Goal: Find specific page/section: Find specific page/section

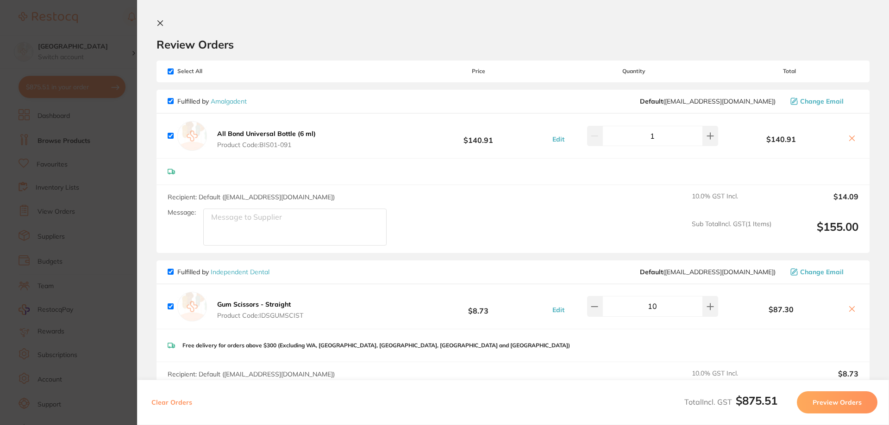
scroll to position [12, 0]
click at [162, 21] on icon at bounding box center [160, 23] width 5 height 5
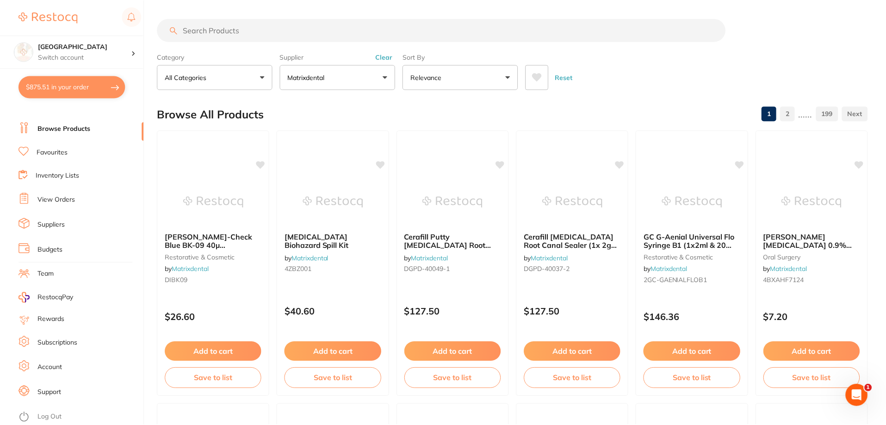
scroll to position [1, 0]
click at [379, 57] on button "Clear" at bounding box center [384, 56] width 23 height 8
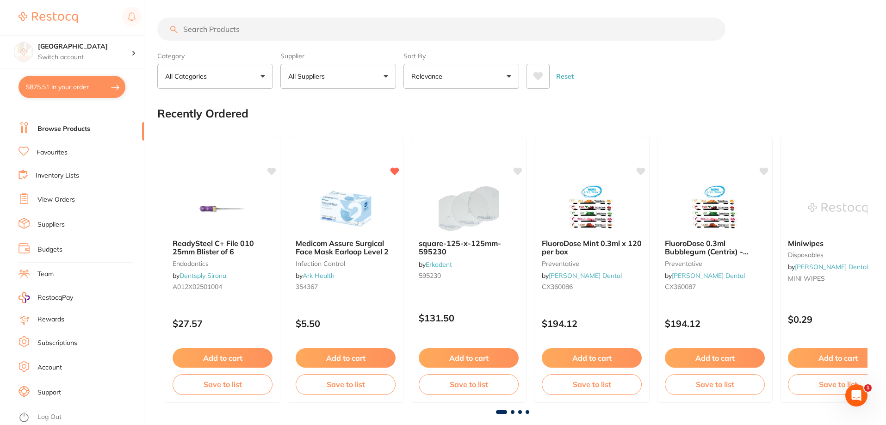
click at [328, 71] on button "All Suppliers" at bounding box center [338, 76] width 116 height 25
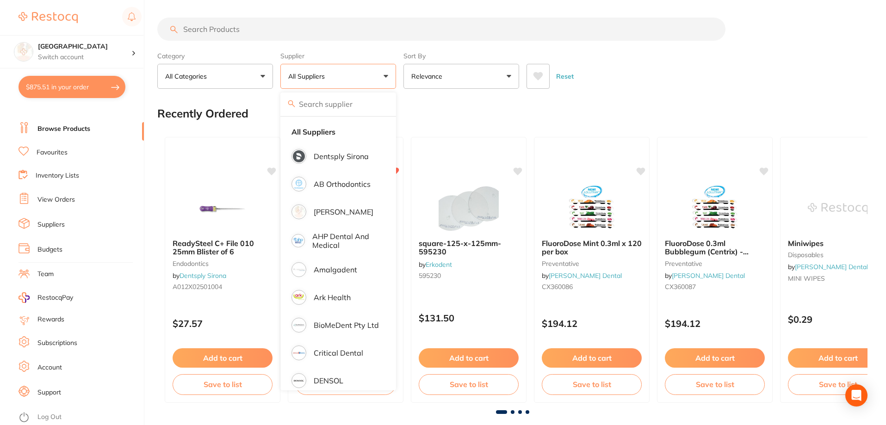
click at [387, 70] on button "All Suppliers" at bounding box center [338, 76] width 116 height 25
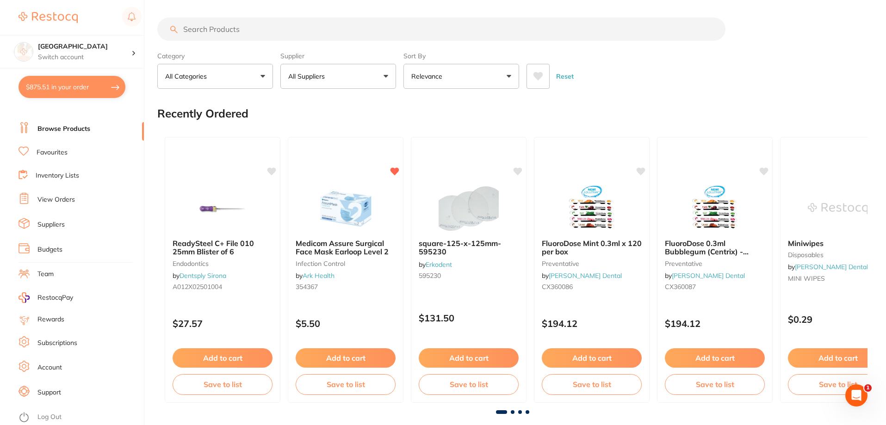
scroll to position [0, 0]
click at [385, 70] on button "All Suppliers" at bounding box center [338, 76] width 116 height 25
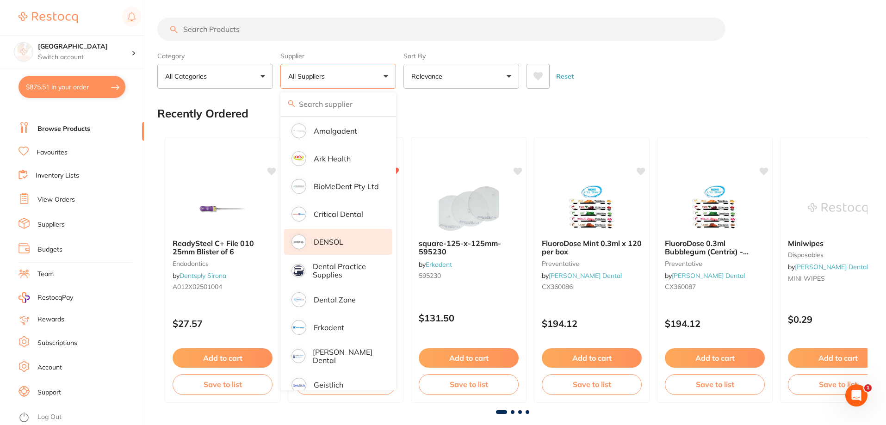
scroll to position [278, 0]
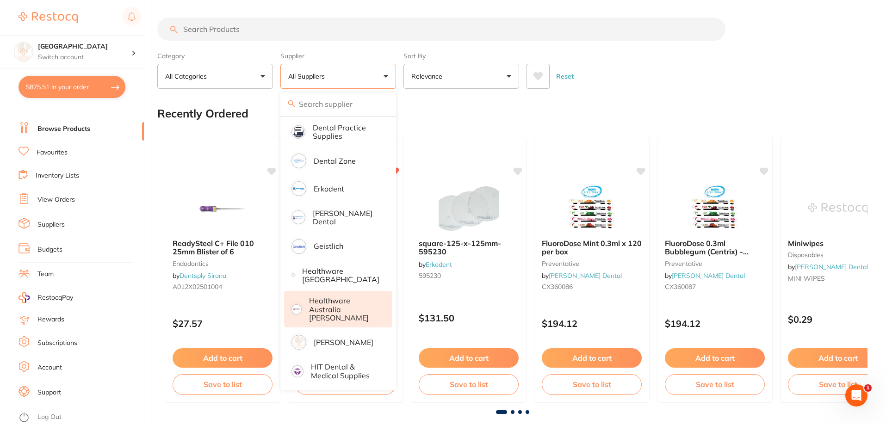
click at [343, 311] on p "Healthware Australia [PERSON_NAME]" at bounding box center [344, 309] width 71 height 25
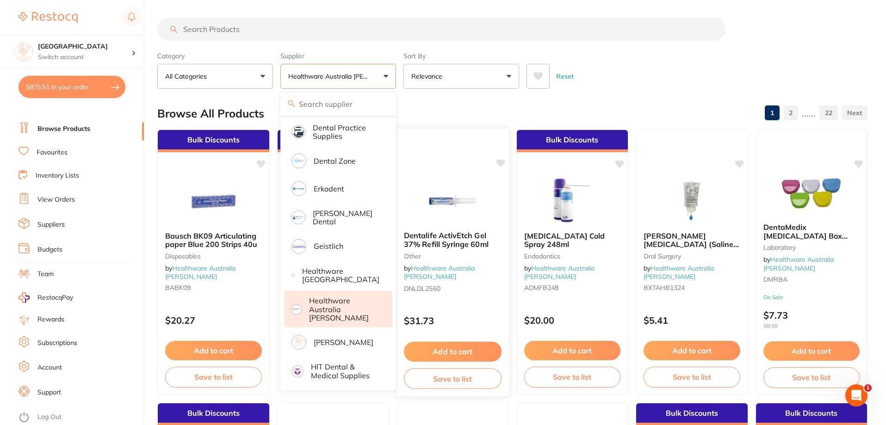
scroll to position [0, 0]
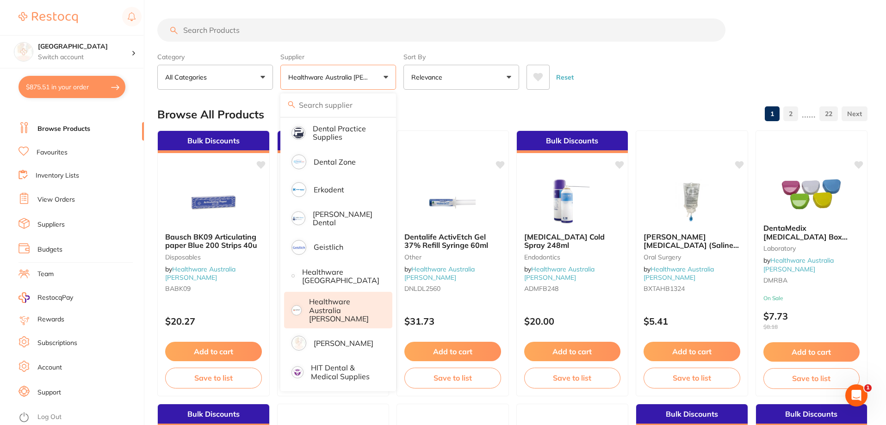
click at [614, 66] on div "Reset" at bounding box center [694, 73] width 334 height 32
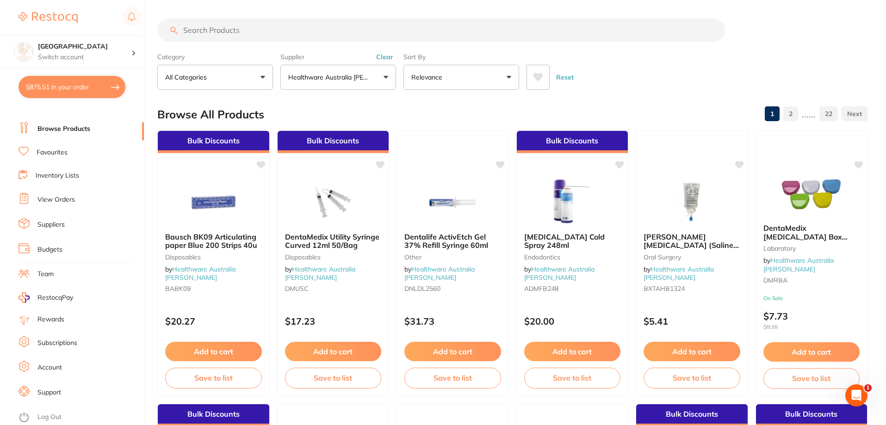
click at [544, 77] on button at bounding box center [538, 77] width 23 height 25
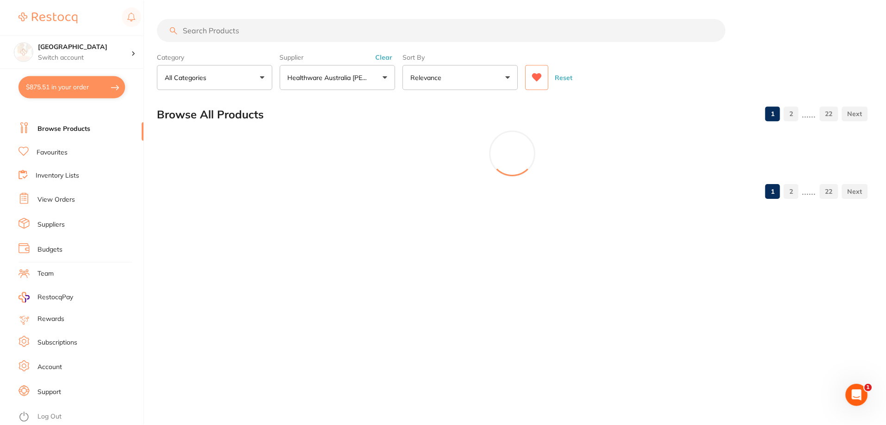
scroll to position [165, 0]
click at [538, 77] on icon at bounding box center [539, 77] width 10 height 8
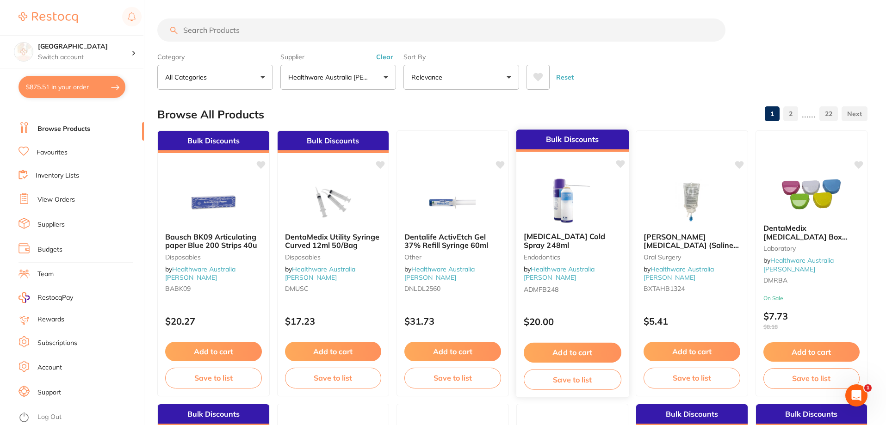
scroll to position [0, 0]
click at [322, 77] on p "Healthware Australia [PERSON_NAME]" at bounding box center [330, 77] width 84 height 9
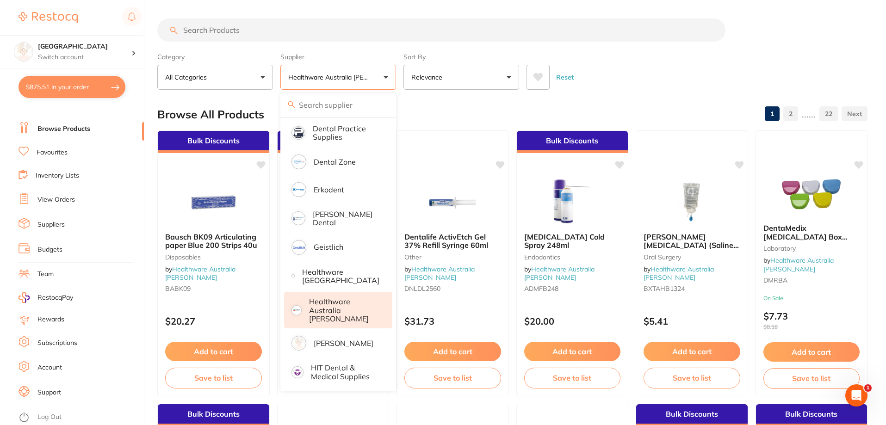
click at [664, 71] on div "Reset" at bounding box center [694, 73] width 334 height 32
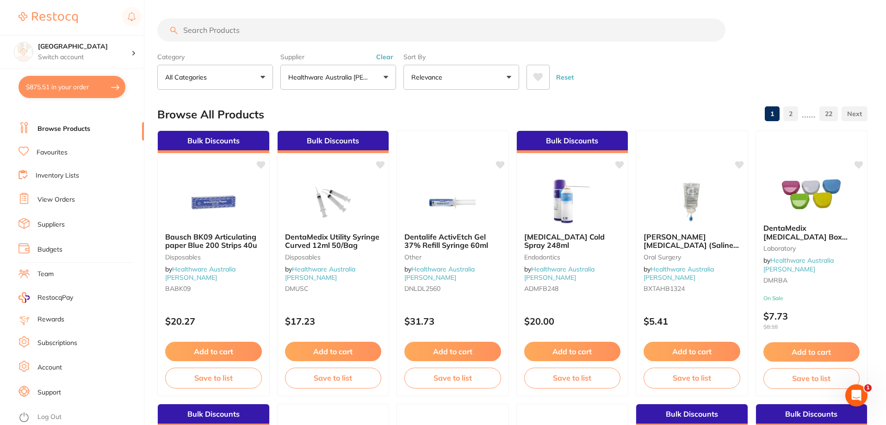
click at [323, 67] on button "Healthware Australia [PERSON_NAME]" at bounding box center [338, 77] width 116 height 25
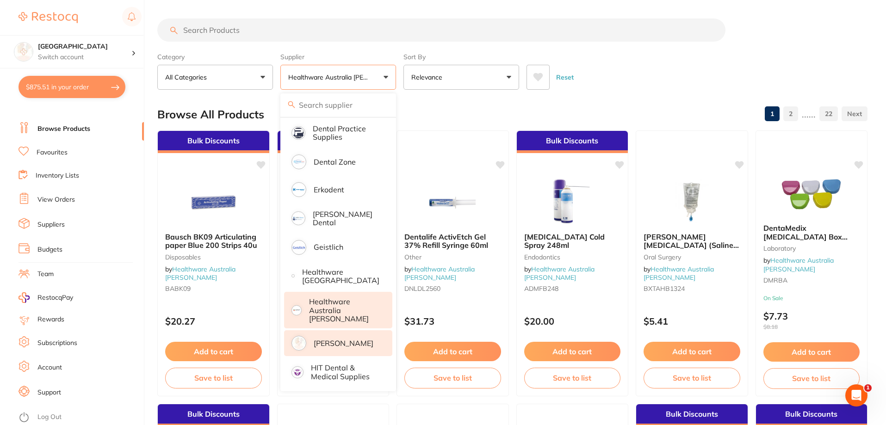
click at [335, 339] on p "[PERSON_NAME]" at bounding box center [344, 343] width 60 height 8
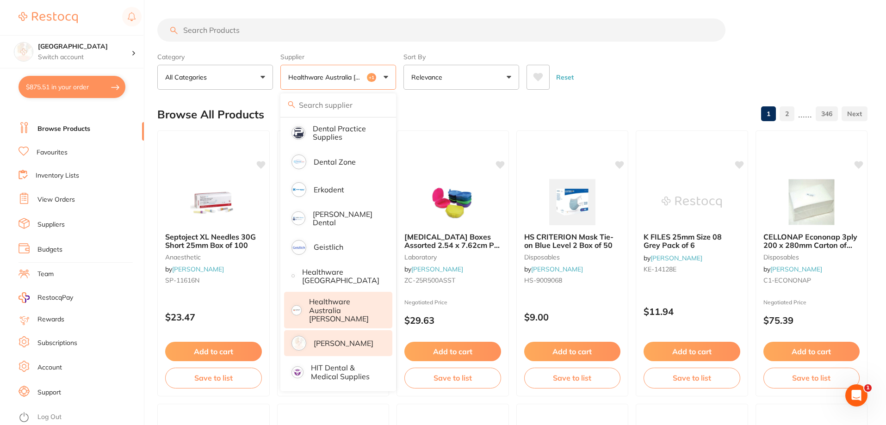
click at [383, 77] on button "Healthware Australia [PERSON_NAME] +1" at bounding box center [338, 77] width 116 height 25
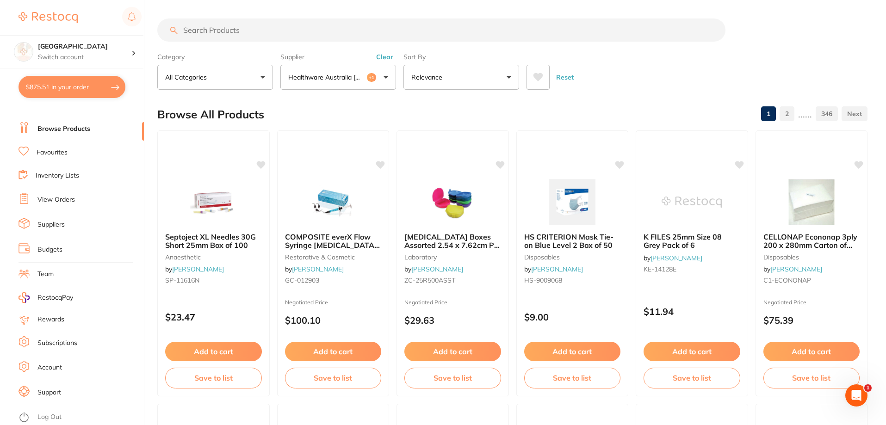
click at [382, 61] on button "Clear" at bounding box center [384, 57] width 23 height 8
